Goal: Use online tool/utility

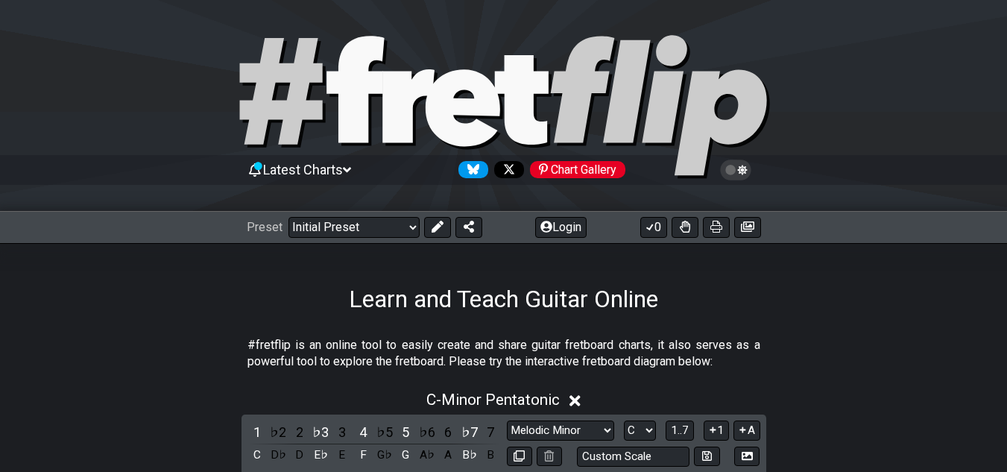
select select "Melodic Minor"
click at [382, 231] on select "Welcome to #fretflip! Initial Preset Custom Preset Minor Pentatonic Major Penta…" at bounding box center [353, 227] width 131 height 21
click at [288, 217] on select "Welcome to #fretflip! Initial Preset Custom Preset Minor Pentatonic Major Penta…" at bounding box center [353, 227] width 131 height 21
select select "/user-defined"
select select "A"
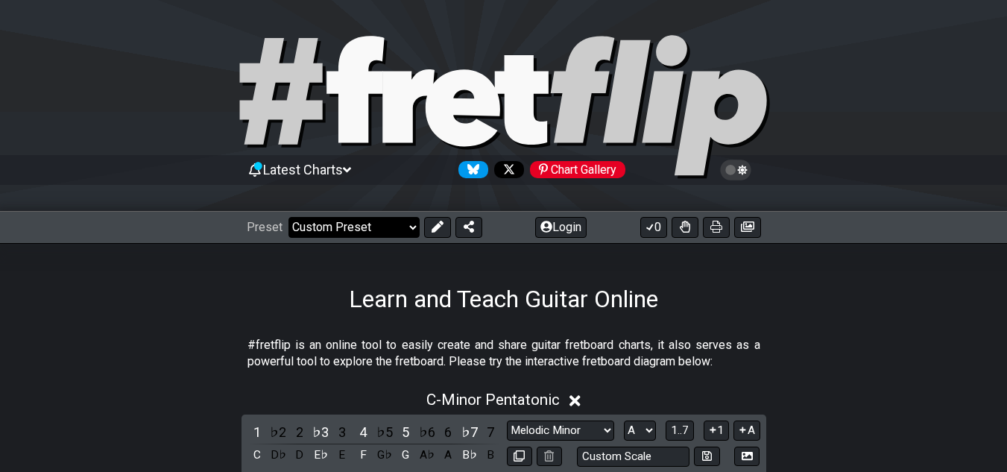
select select "Testing 1, 3 and 4"
select select "C"
select select "A"
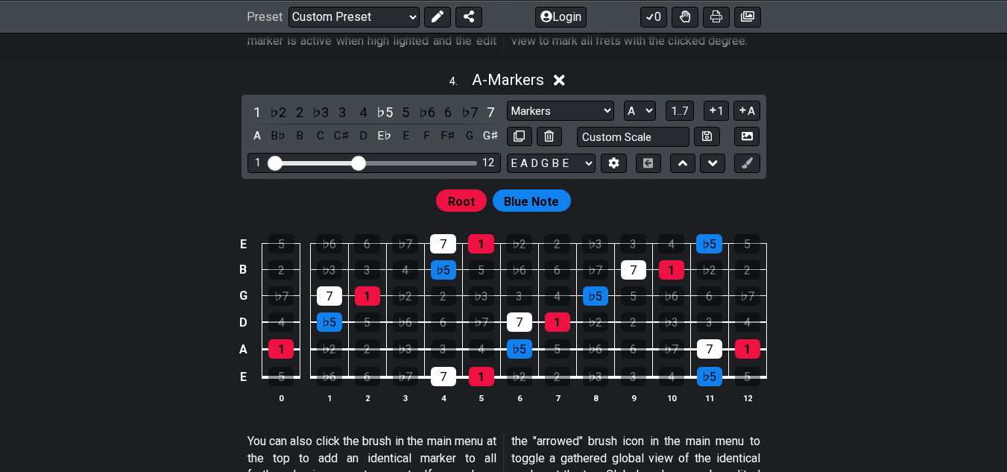
scroll to position [1391, 0]
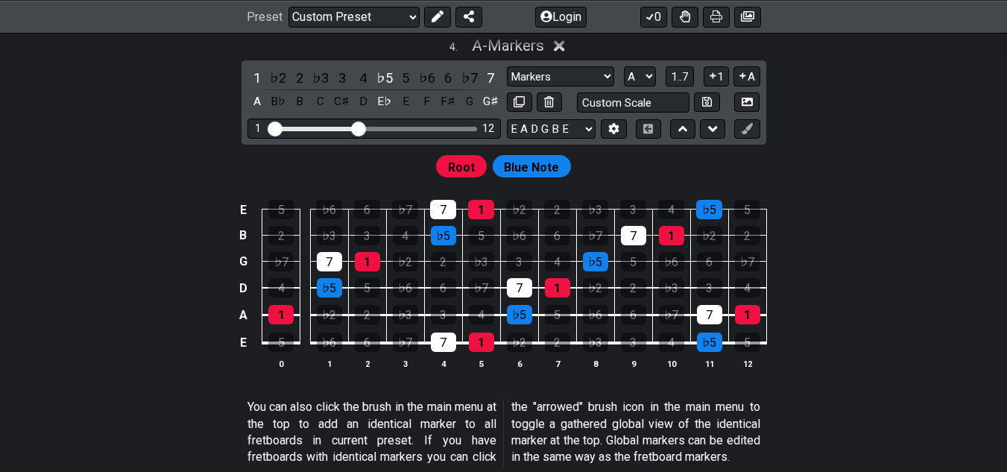
click at [432, 139] on div "1 12" at bounding box center [373, 129] width 253 height 20
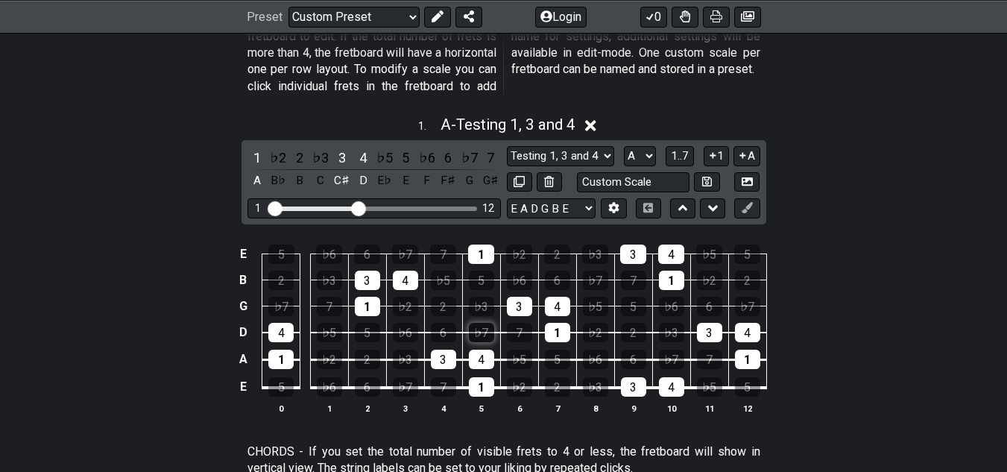
scroll to position [376, 0]
